Goal: Information Seeking & Learning: Learn about a topic

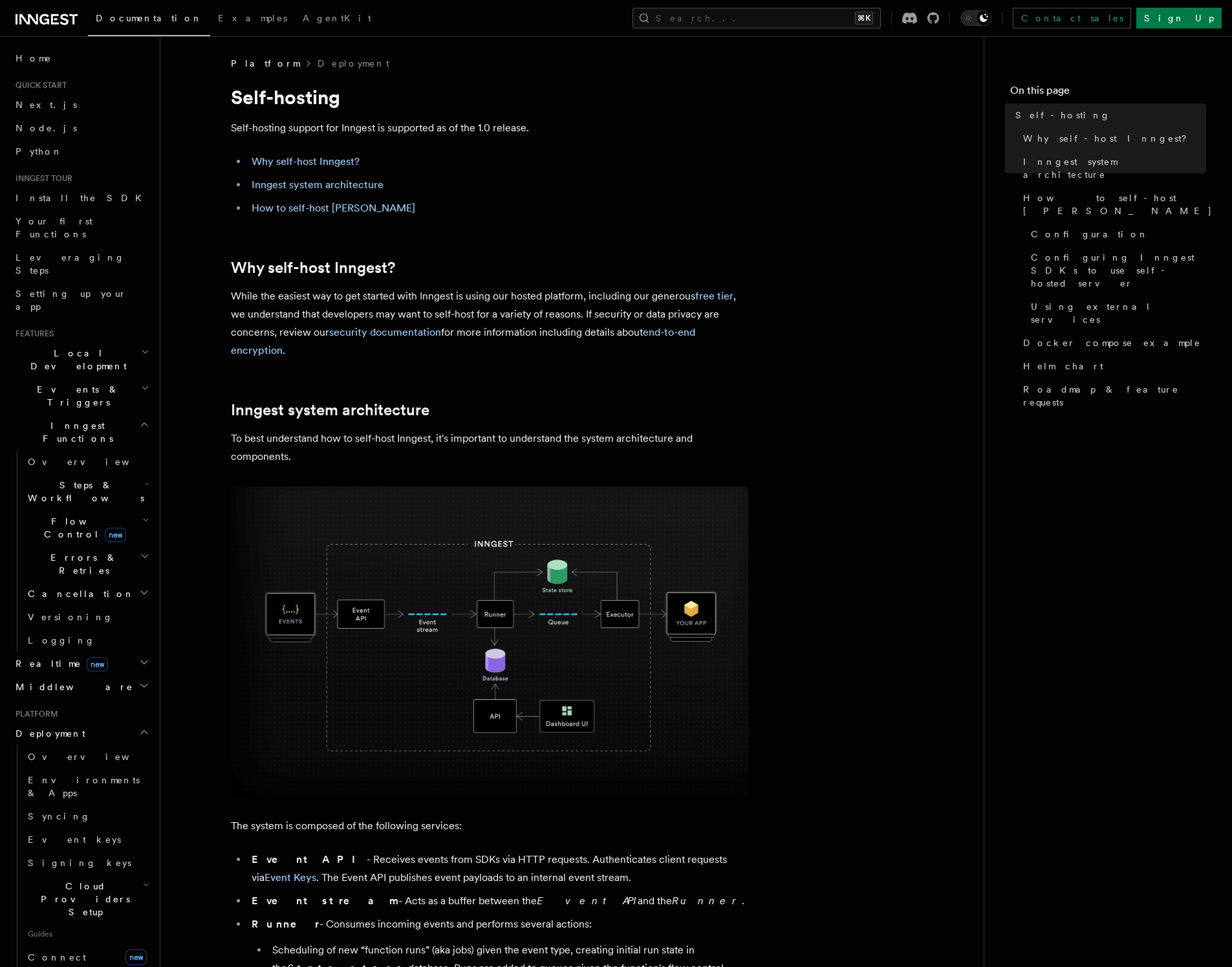
click at [112, 341] on h2 "Local Development" at bounding box center [81, 360] width 141 height 37
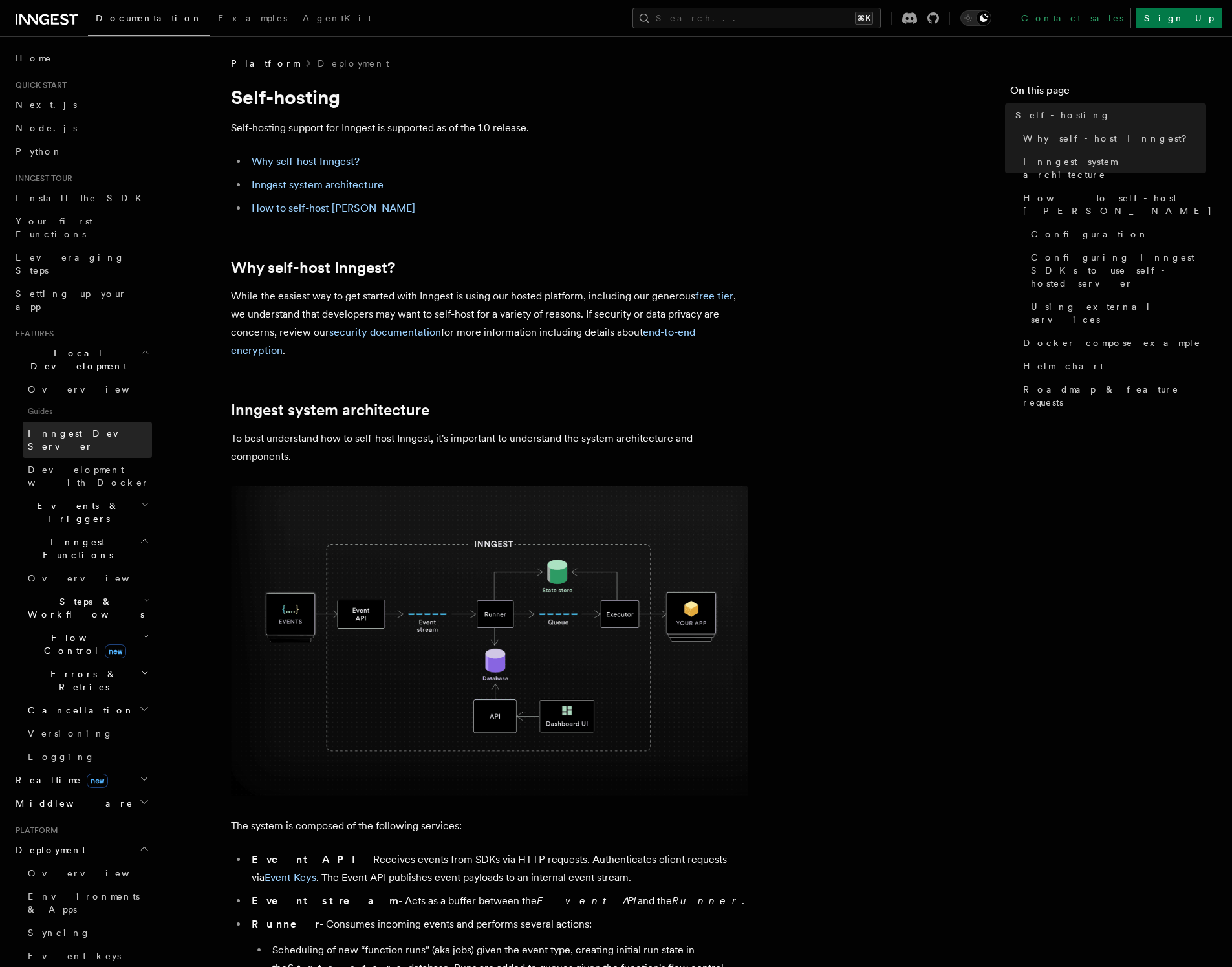
click at [89, 429] on span "Inngest Dev Server" at bounding box center [83, 440] width 111 height 24
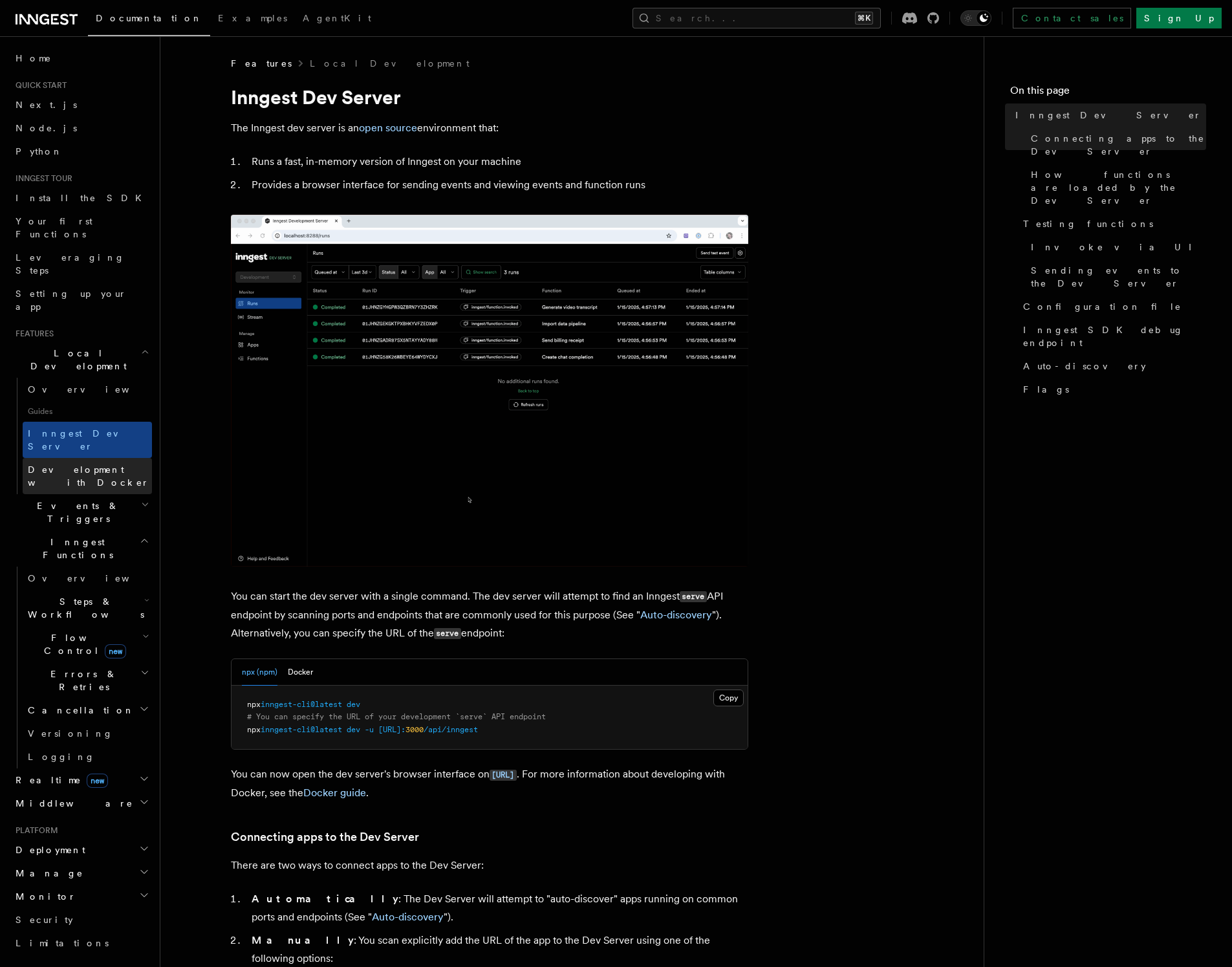
click at [89, 464] on span "Development with Docker" at bounding box center [88, 476] width 121 height 24
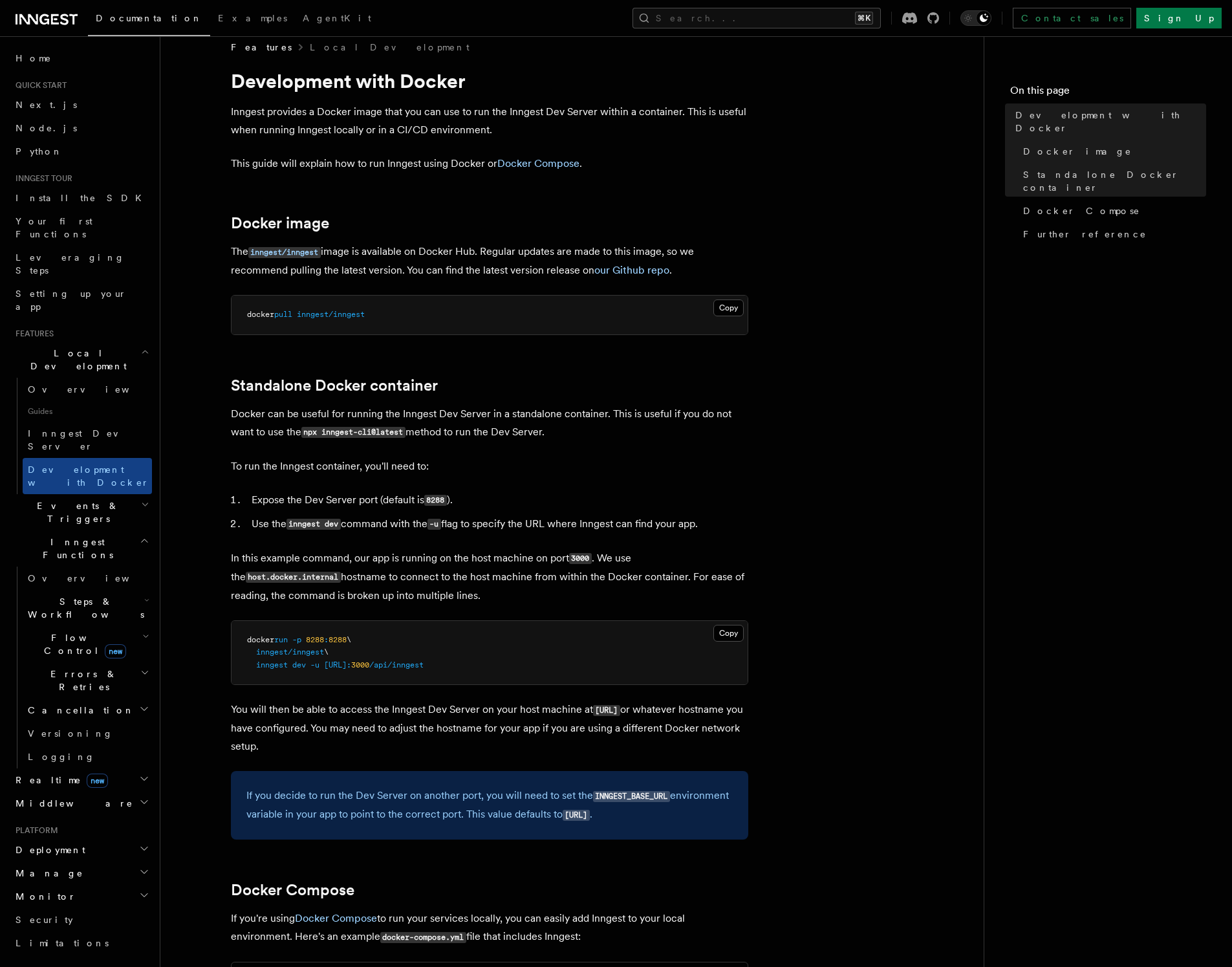
scroll to position [187, 0]
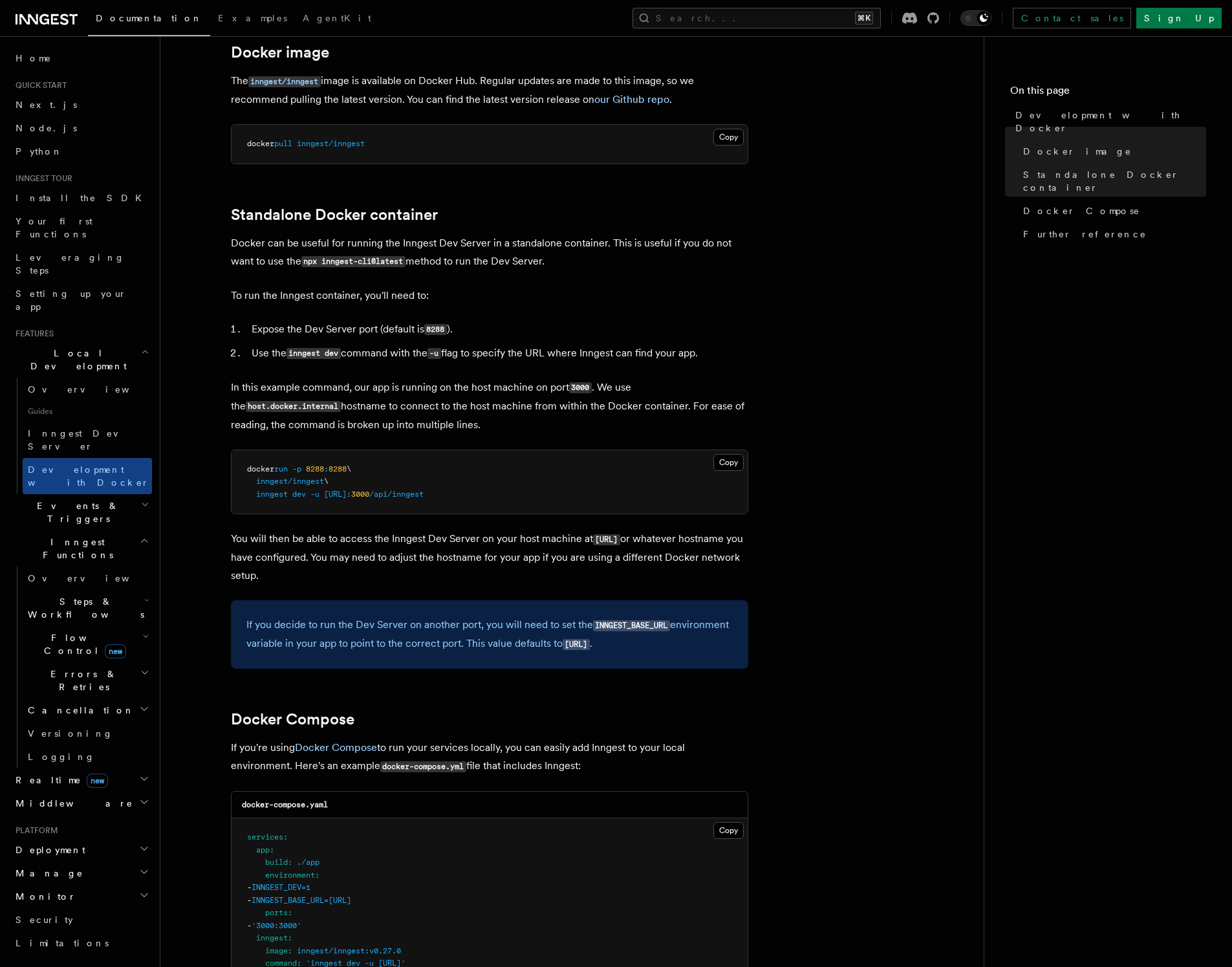
click at [144, 635] on icon "button" at bounding box center [146, 636] width 4 height 3
click at [81, 662] on link "Overview" at bounding box center [93, 674] width 117 height 24
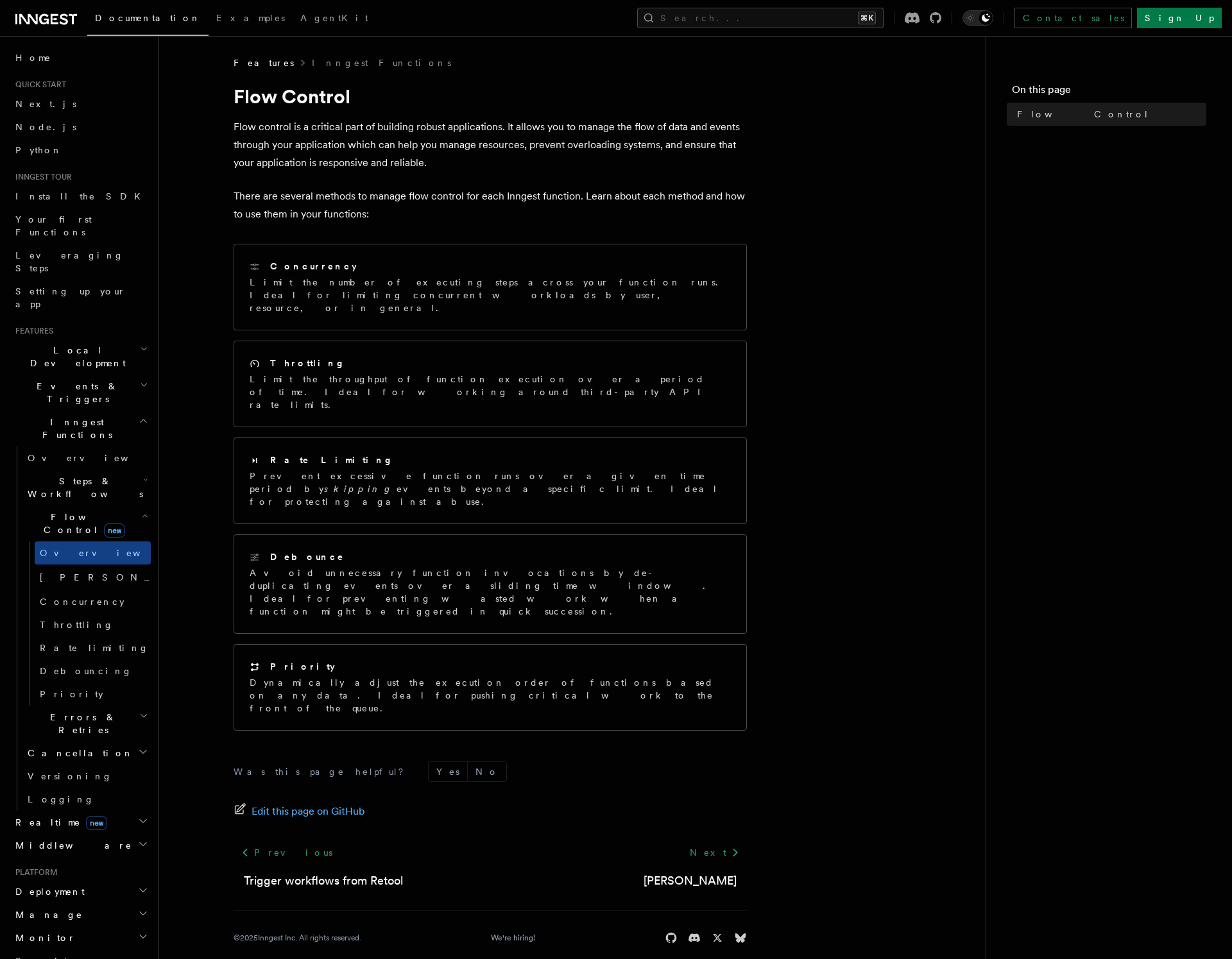
click at [140, 380] on icon "button" at bounding box center [144, 385] width 9 height 10
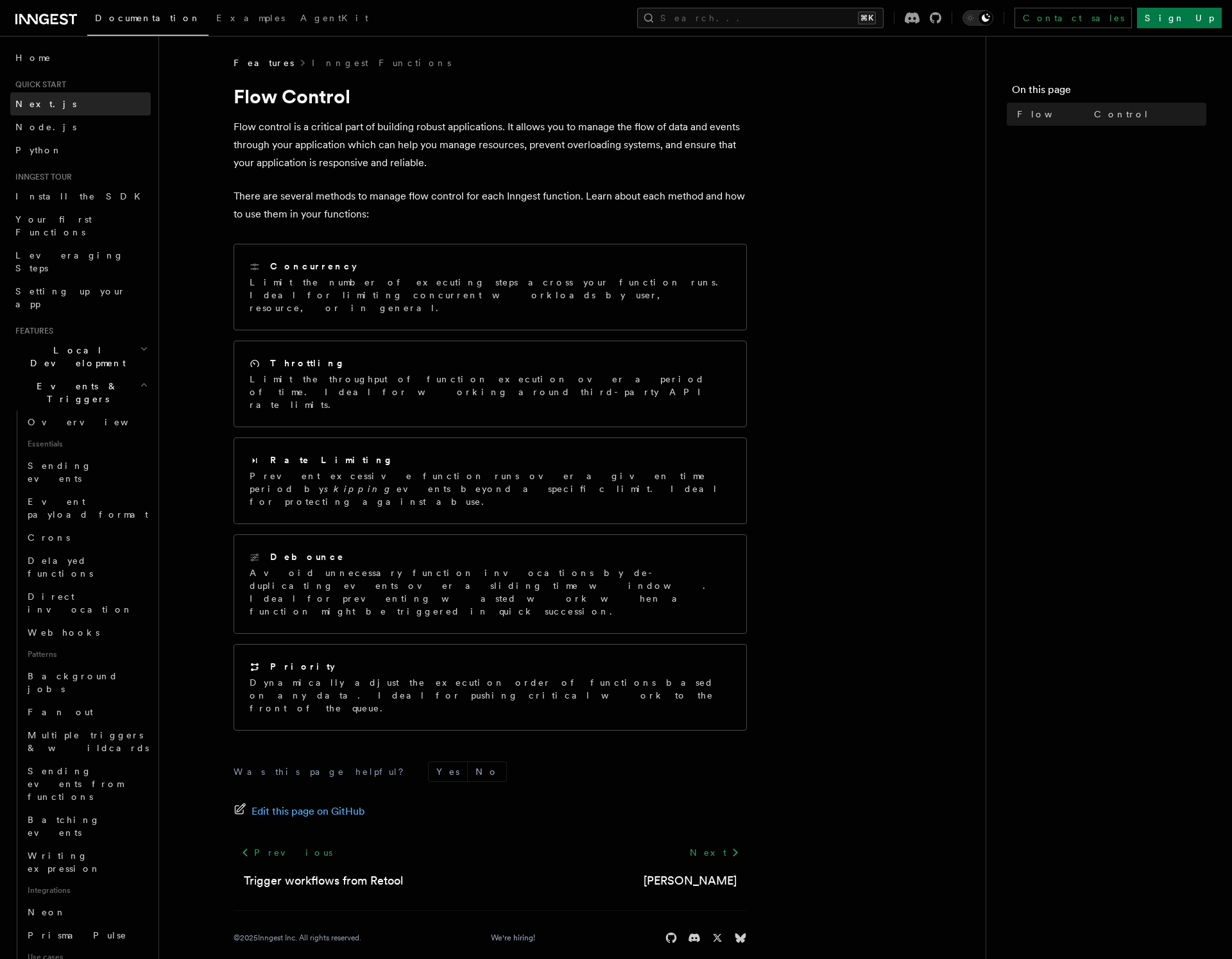
click at [63, 100] on link "Next.js" at bounding box center [80, 104] width 140 height 23
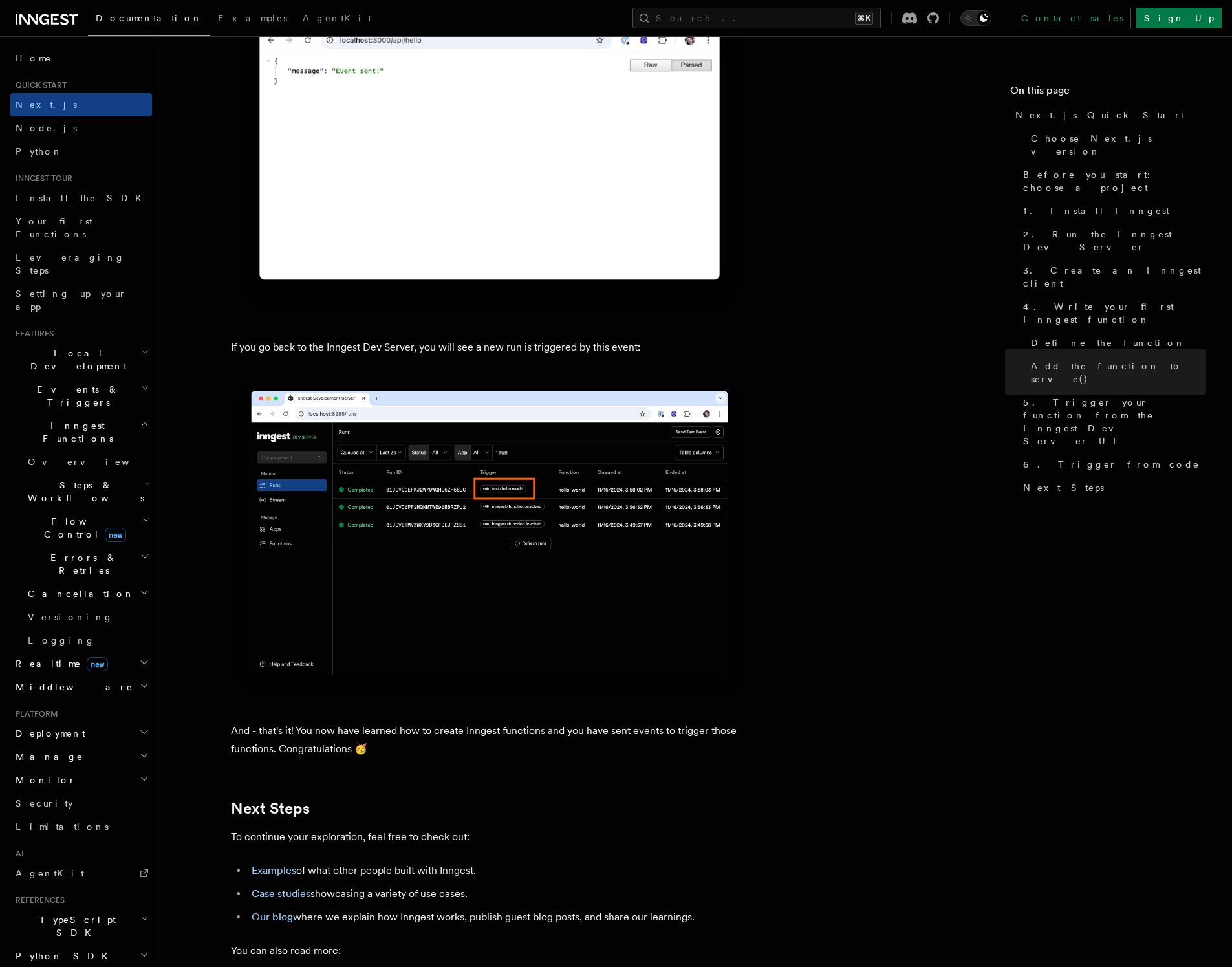
scroll to position [7728, 0]
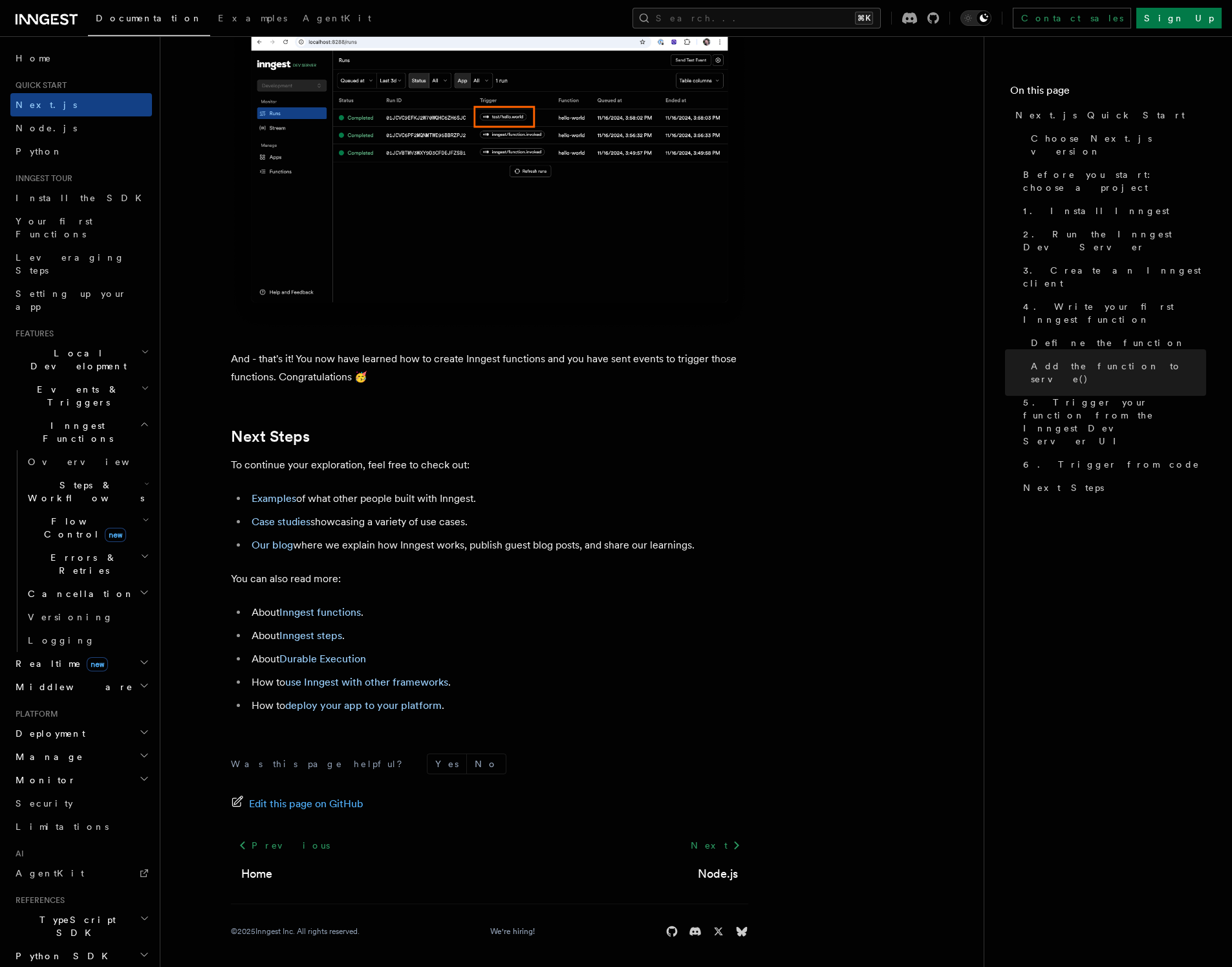
click at [109, 722] on h2 "Deployment" at bounding box center [81, 733] width 141 height 24
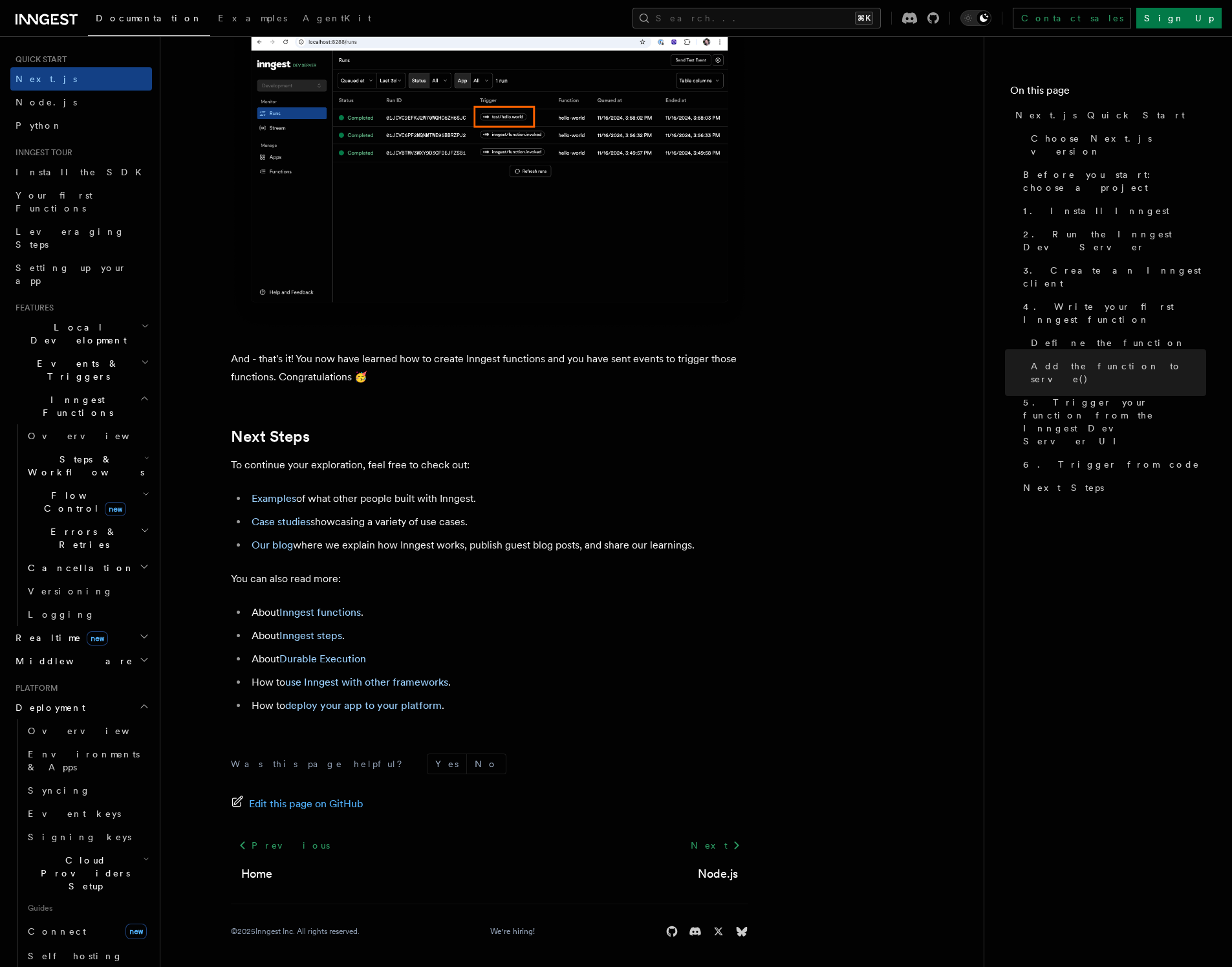
click at [113, 854] on span "Cloud Providers Setup" at bounding box center [83, 874] width 120 height 38
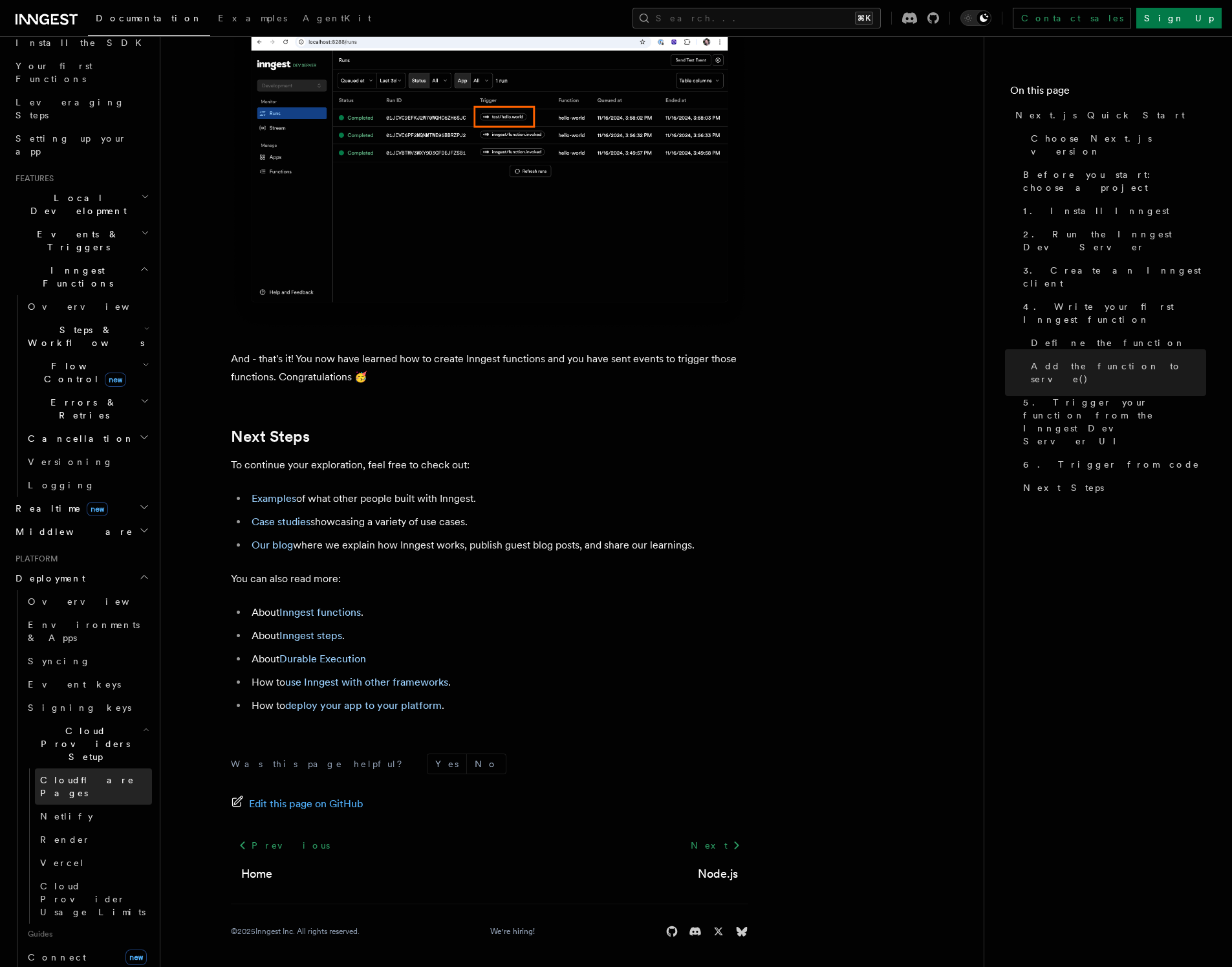
click at [81, 775] on span "Cloudflare Pages" at bounding box center [87, 786] width 94 height 24
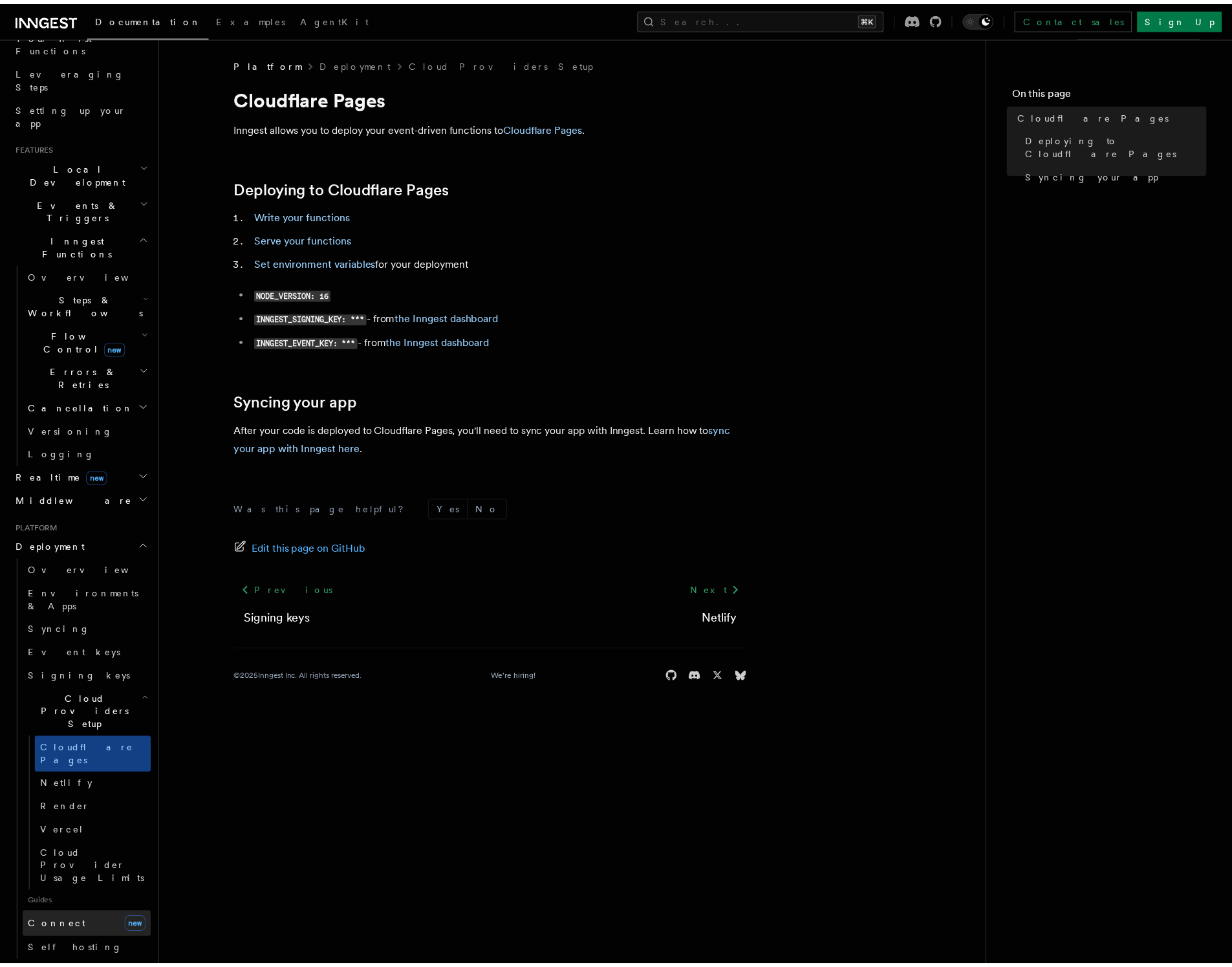
scroll to position [226, 0]
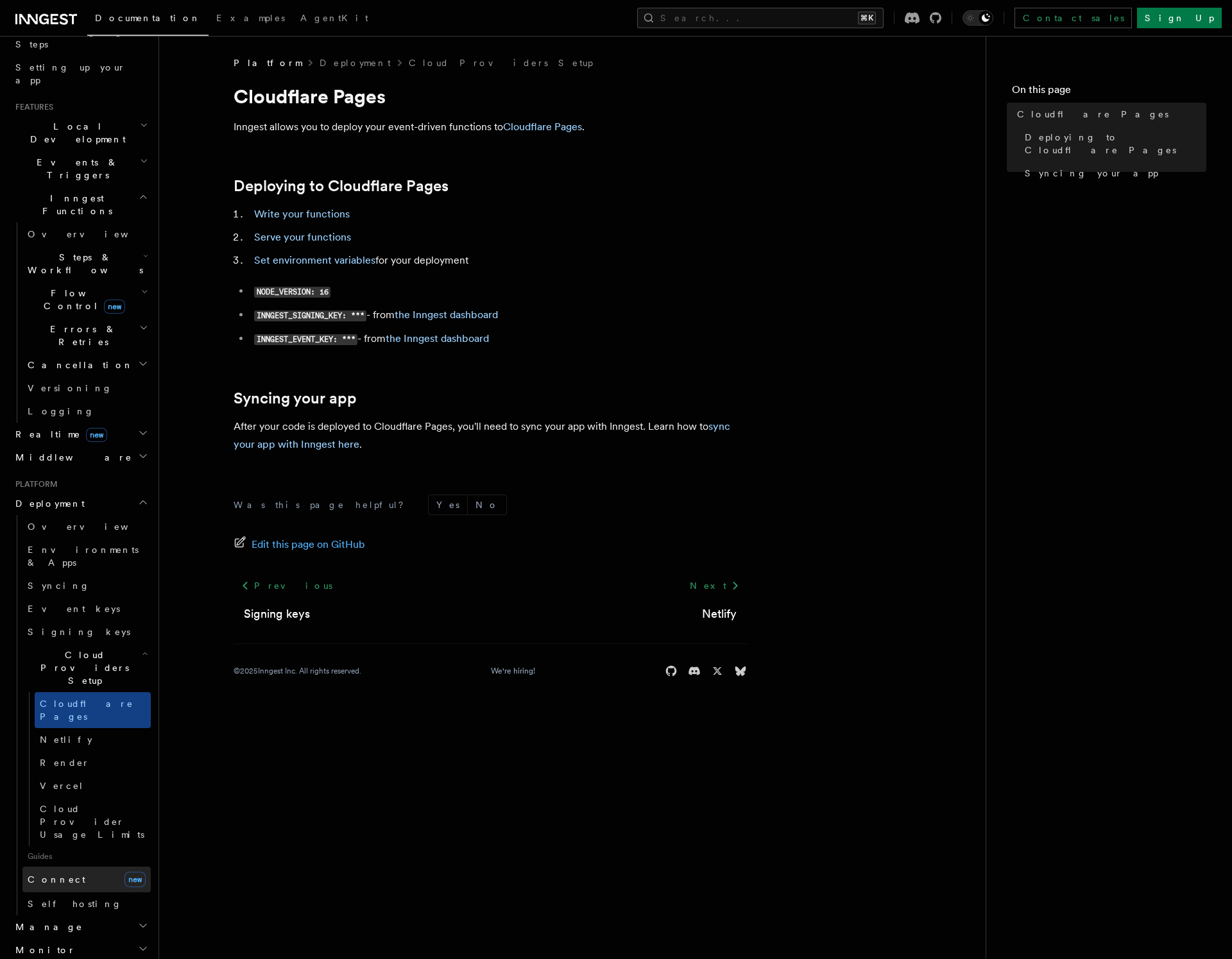
click at [81, 867] on link "Connect new" at bounding box center [87, 880] width 128 height 26
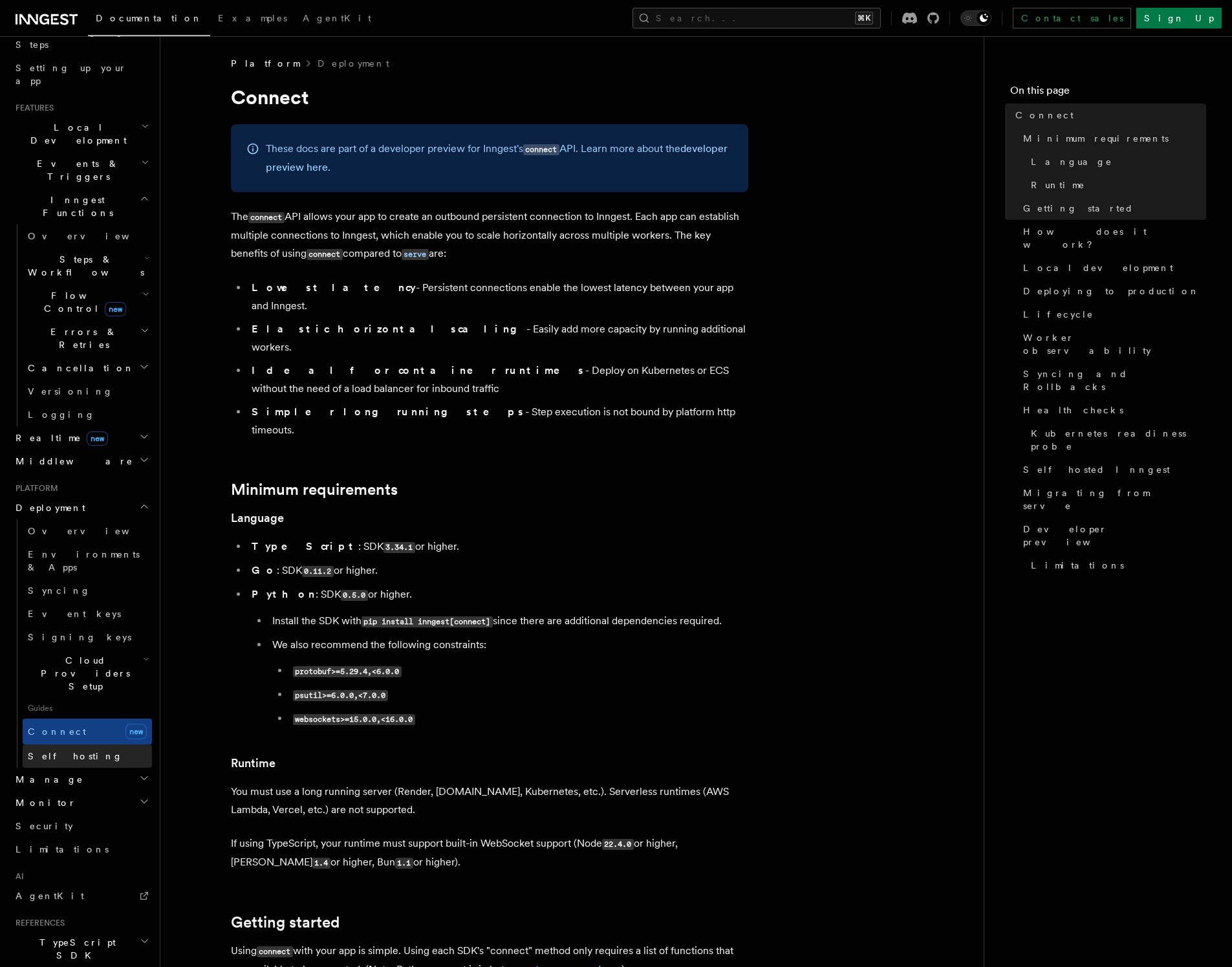
click at [84, 744] on link "Self hosting" at bounding box center [87, 756] width 129 height 24
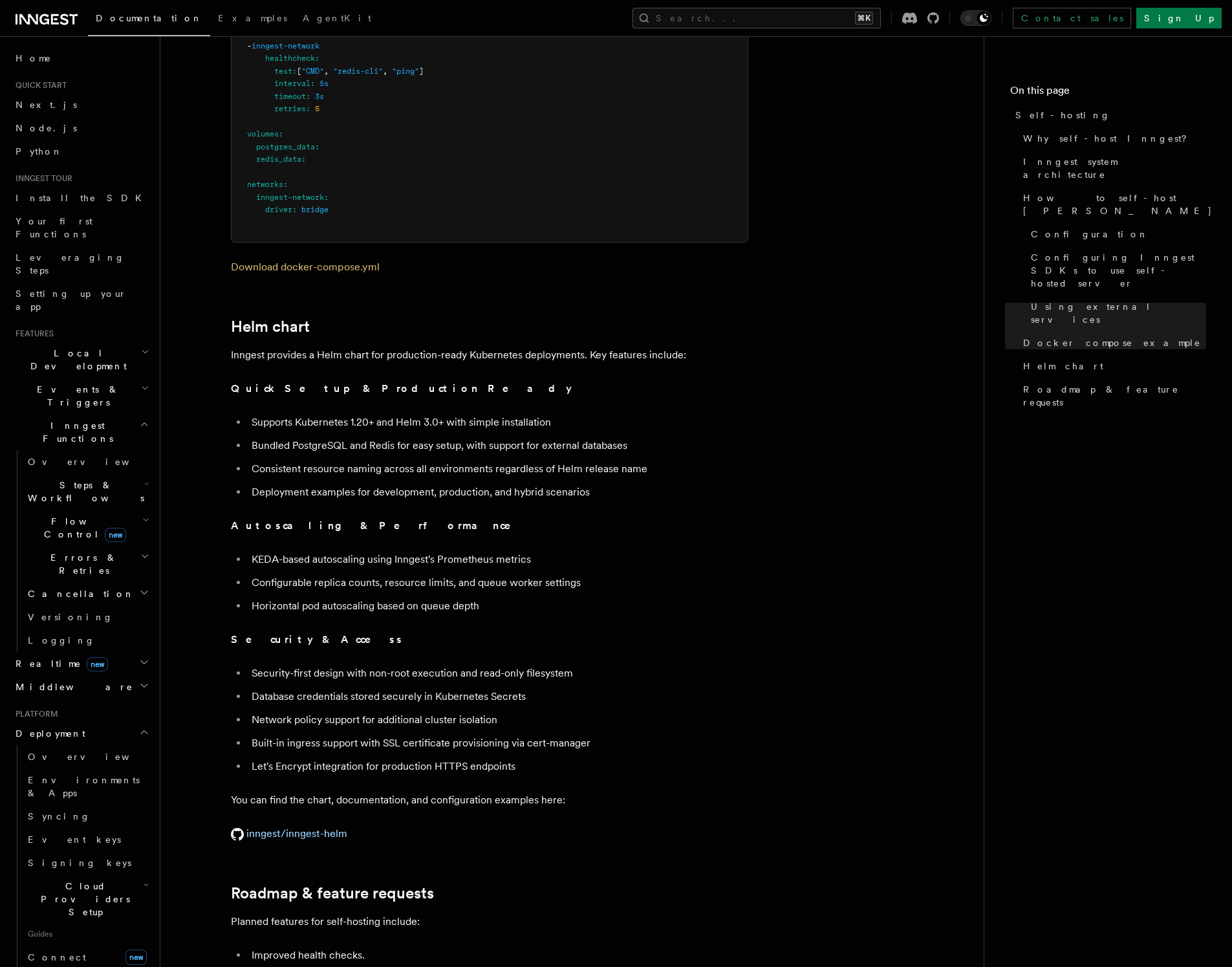
scroll to position [4111, 0]
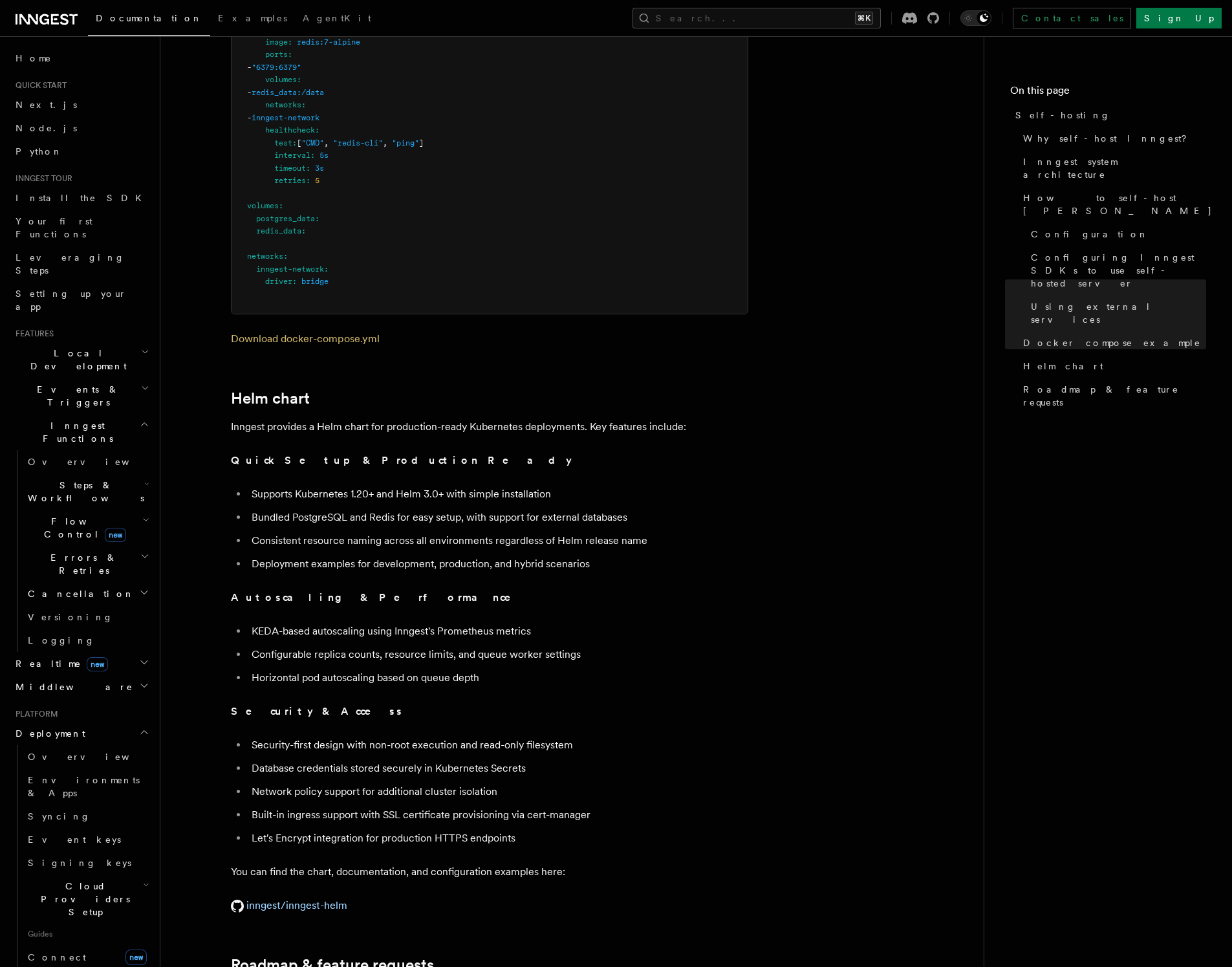
click at [56, 15] on icon at bounding box center [55, 19] width 8 height 10
